Goal: Information Seeking & Learning: Learn about a topic

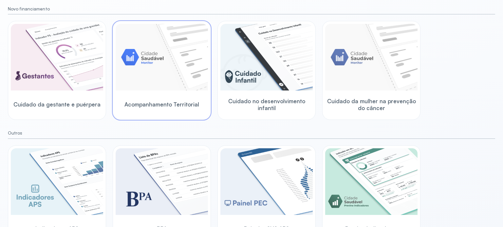
scroll to position [90, 0]
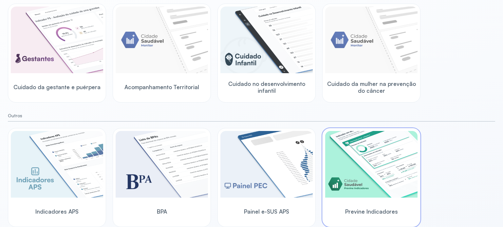
click at [349, 170] on img at bounding box center [371, 164] width 92 height 67
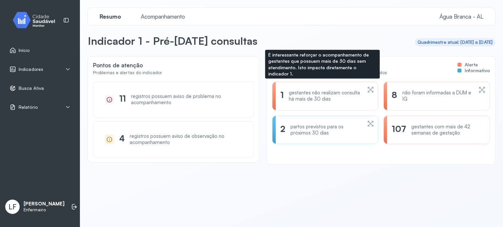
click at [327, 98] on div "gestantes não realizam consulta há mais de 30 dias" at bounding box center [325, 96] width 73 height 12
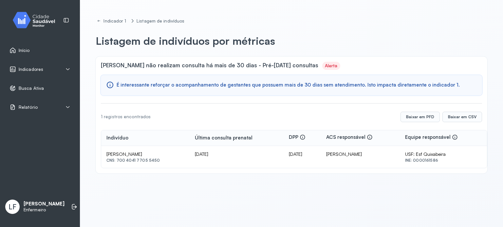
click at [44, 67] on div "Indicadores" at bounding box center [39, 69] width 61 height 7
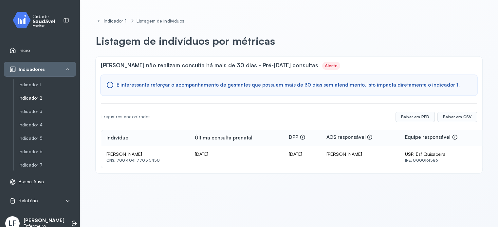
click at [46, 98] on link "Indicador 2" at bounding box center [47, 99] width 57 height 6
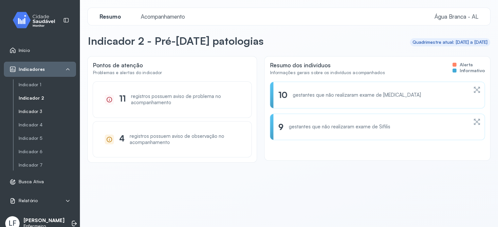
click at [46, 110] on link "Indicador 3" at bounding box center [47, 112] width 57 height 6
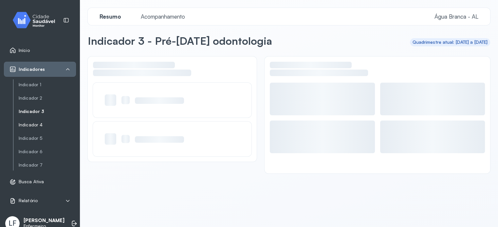
click at [47, 124] on link "Indicador 4" at bounding box center [47, 125] width 57 height 6
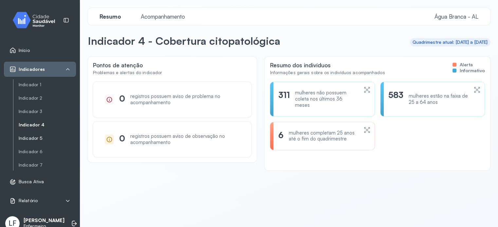
click at [40, 139] on link "Indicador 5" at bounding box center [47, 139] width 57 height 6
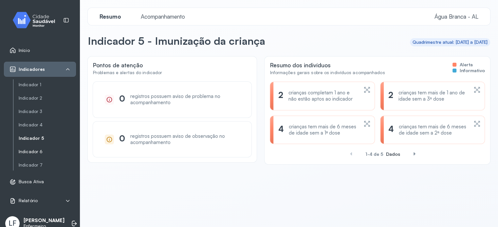
click at [31, 151] on link "Indicador 6" at bounding box center [47, 152] width 57 height 6
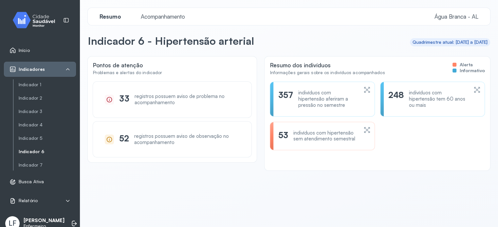
click at [291, 144] on div "53 indivíduos com hipertensão sem atendimento semestral" at bounding box center [322, 136] width 105 height 29
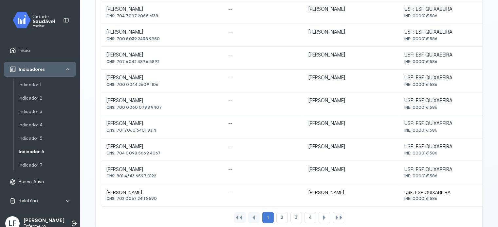
scroll to position [294, 0]
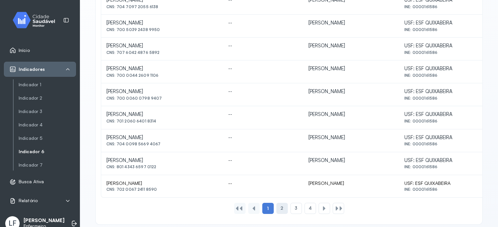
click at [280, 209] on span "2" at bounding box center [281, 209] width 3 height 6
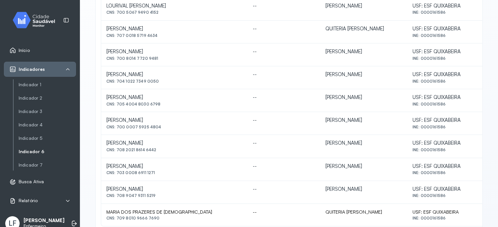
scroll to position [302, 0]
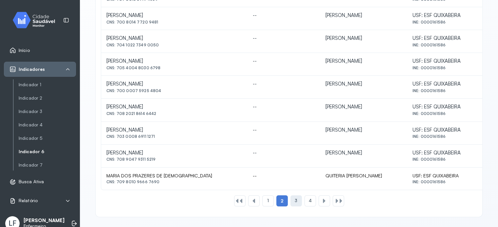
click at [304, 204] on div "3" at bounding box center [309, 201] width 11 height 11
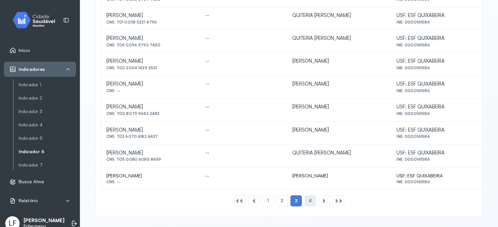
click at [318, 196] on div "4" at bounding box center [323, 201] width 11 height 11
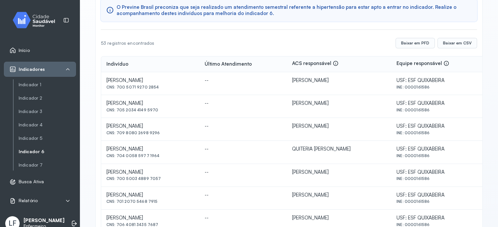
scroll to position [142, 0]
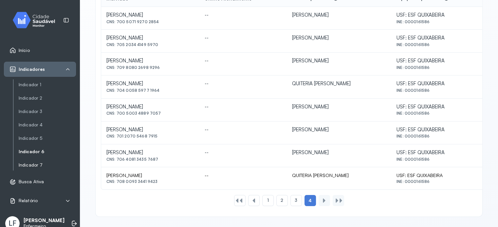
click at [25, 162] on link "Indicador 7" at bounding box center [47, 165] width 57 height 8
click at [35, 165] on link "Indicador 7" at bounding box center [47, 166] width 57 height 6
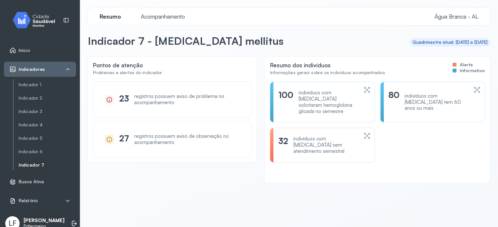
click at [296, 139] on div "indivíduos com [MEDICAL_DATA] sem atendimento semestral" at bounding box center [325, 145] width 65 height 18
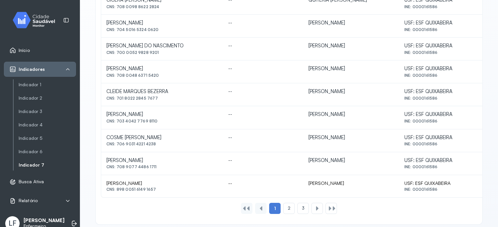
scroll to position [302, 0]
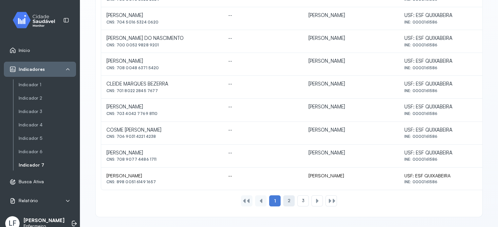
click at [297, 200] on div "2" at bounding box center [302, 201] width 11 height 11
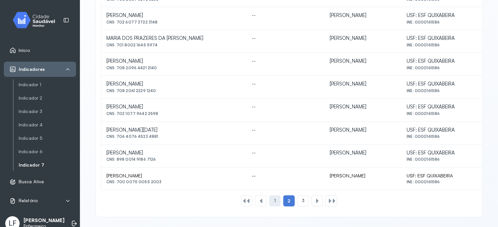
click at [270, 201] on div "1" at bounding box center [274, 201] width 11 height 11
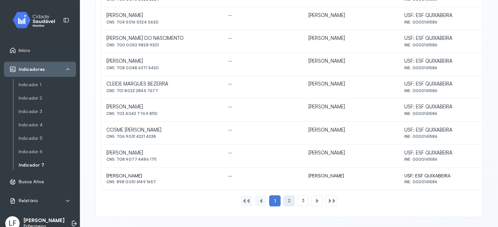
click at [297, 197] on div "2" at bounding box center [302, 201] width 11 height 11
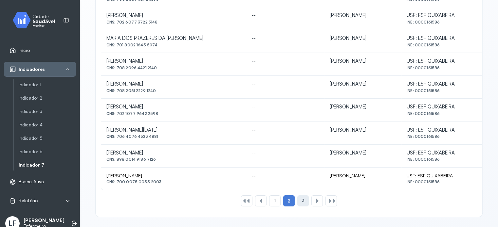
click at [301, 201] on span "3" at bounding box center [302, 201] width 3 height 6
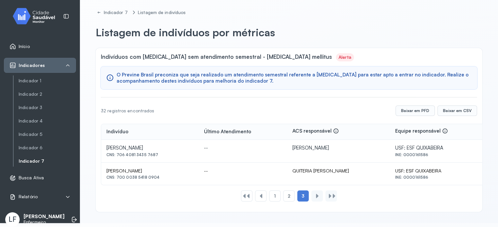
scroll to position [5, 0]
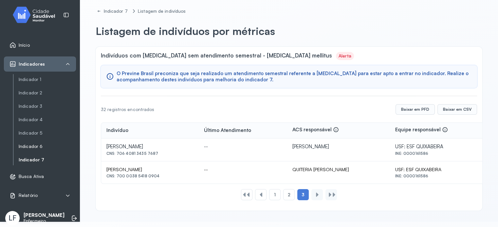
click at [45, 144] on link "Indicador 6" at bounding box center [47, 147] width 57 height 6
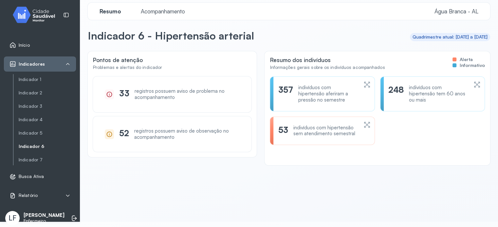
click at [309, 133] on div "indivíduos com hipertensão sem atendimento semestral" at bounding box center [325, 131] width 65 height 12
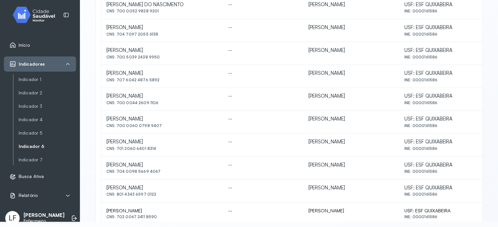
scroll to position [294, 0]
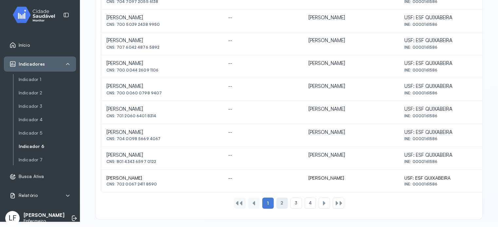
click at [280, 201] on span "2" at bounding box center [281, 204] width 3 height 6
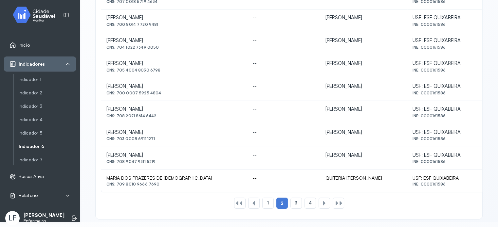
scroll to position [302, 0]
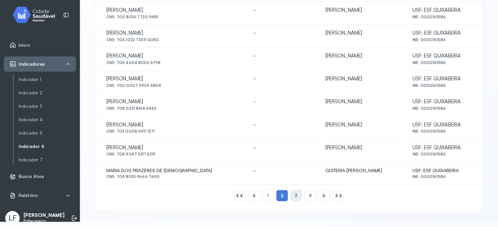
click at [304, 200] on div "3" at bounding box center [309, 195] width 11 height 11
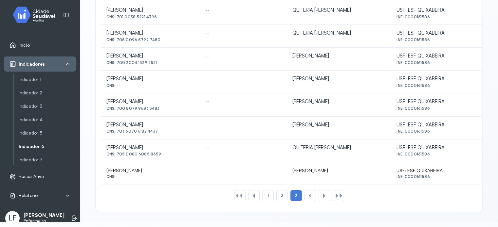
click at [318, 199] on div "4" at bounding box center [323, 195] width 11 height 11
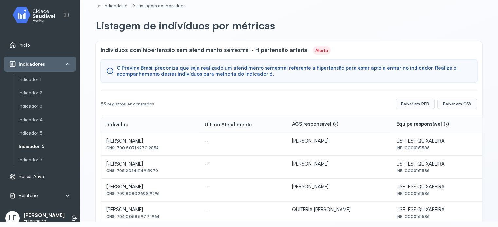
scroll to position [0, 0]
